Goal: Use online tool/utility: Utilize a website feature to perform a specific function

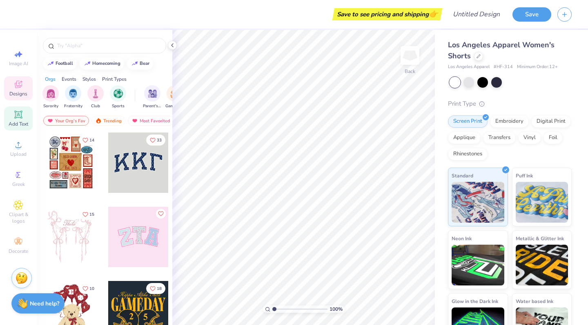
click at [21, 120] on div "Add Text" at bounding box center [18, 119] width 29 height 24
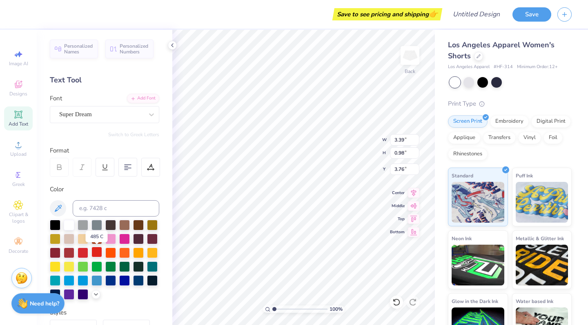
click at [97, 256] on div at bounding box center [96, 252] width 11 height 11
click at [113, 281] on div at bounding box center [110, 280] width 11 height 11
click at [111, 206] on input at bounding box center [116, 208] width 87 height 16
type input "Stop Loo"
type textarea "T"
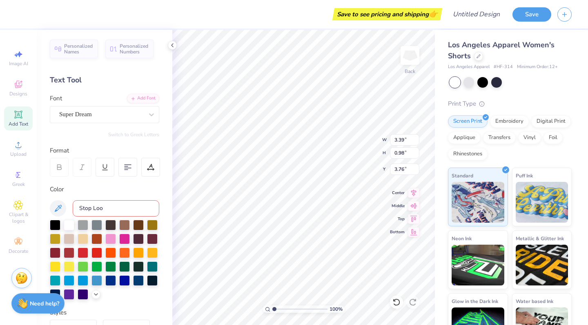
scroll to position [0, 4]
type textarea "Stop Looking at my Little"
click at [416, 208] on icon at bounding box center [413, 205] width 11 height 10
